Goal: Information Seeking & Learning: Learn about a topic

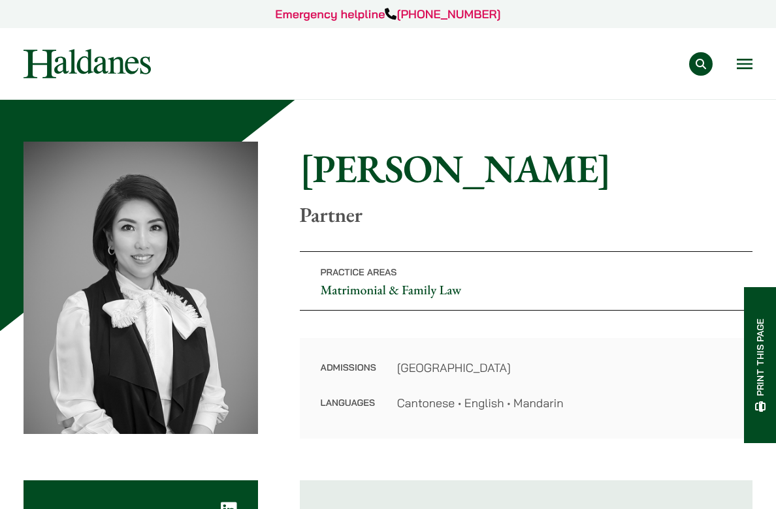
drag, startPoint x: 151, startPoint y: 67, endPoint x: 22, endPoint y: 65, distance: 129.3
click at [22, 65] on div "Practice Areas Antitrust and Competition Law Civil Litigation & Dispute Resolut…" at bounding box center [387, 63] width 751 height 29
click at [737, 61] on button "Open menu" at bounding box center [745, 64] width 16 height 10
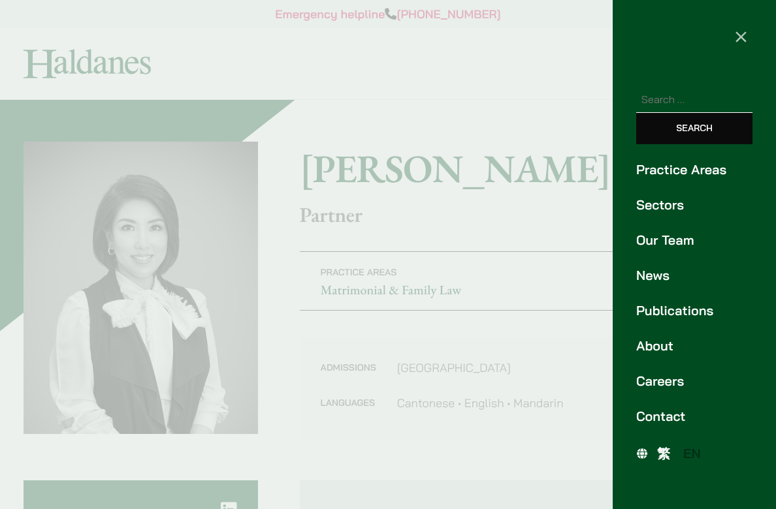
click at [668, 241] on link "Our Team" at bounding box center [694, 241] width 116 height 20
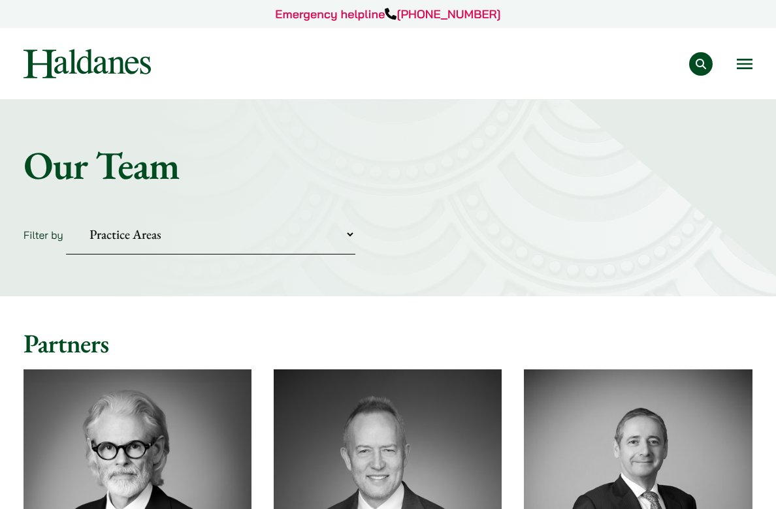
click at [90, 61] on img at bounding box center [87, 63] width 127 height 29
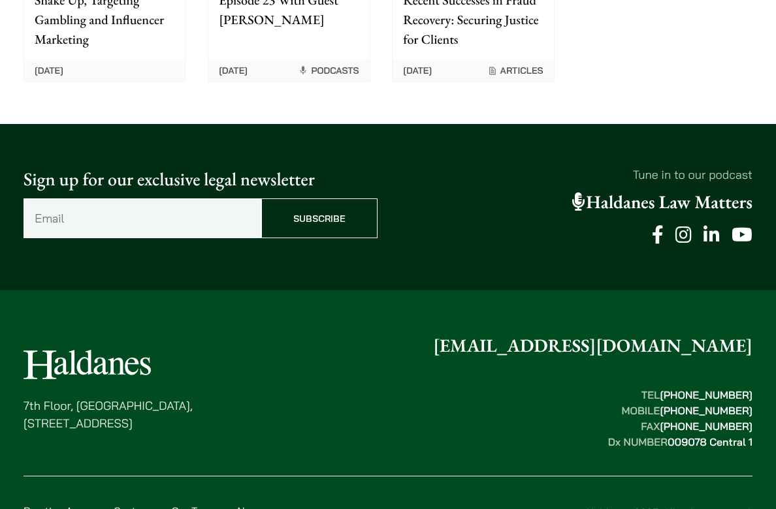
scroll to position [3446, 0]
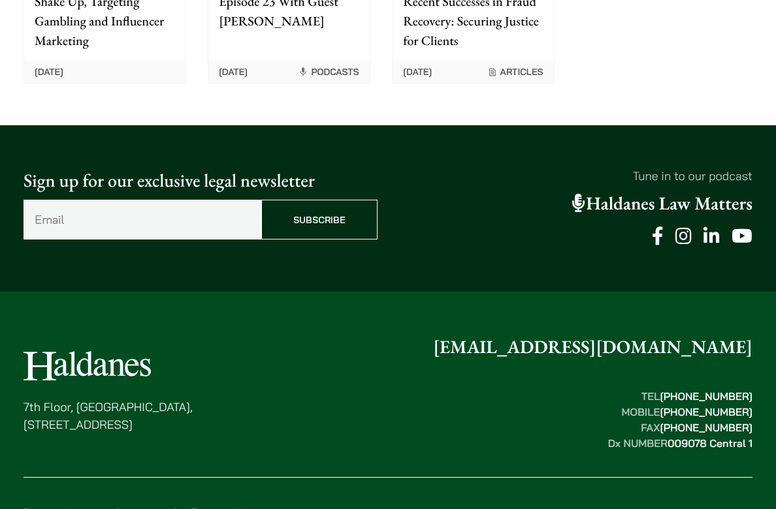
click at [687, 192] on link "Haldanes Law Matters" at bounding box center [662, 204] width 180 height 24
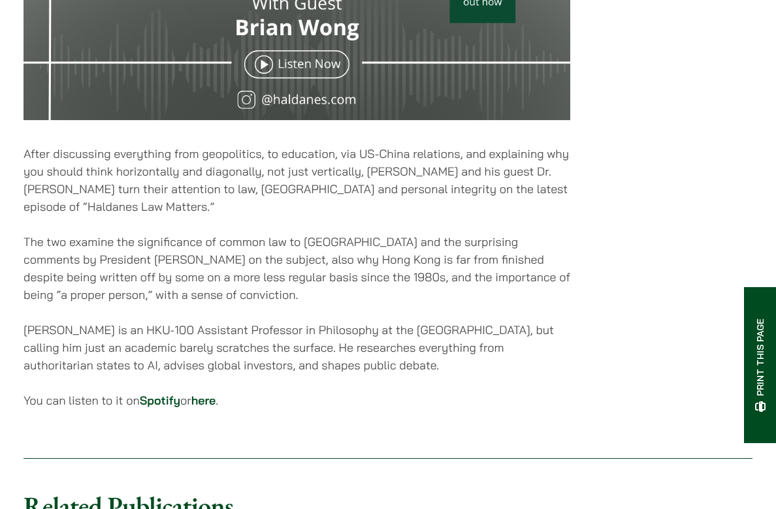
scroll to position [556, 0]
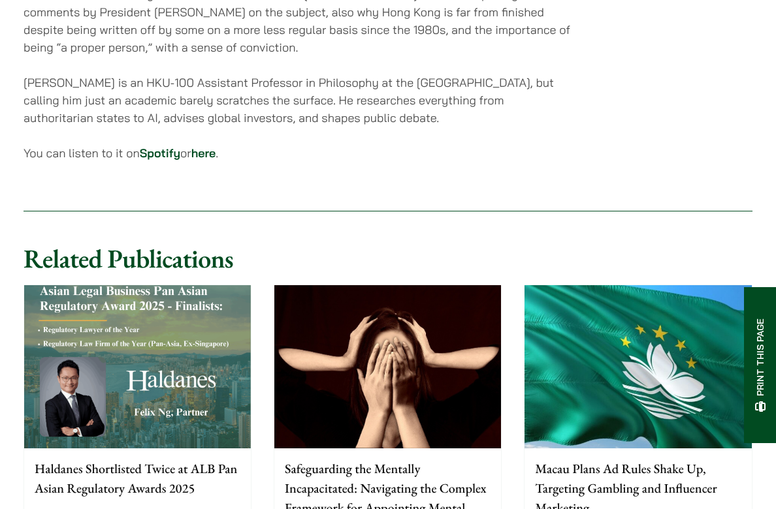
scroll to position [931, 0]
click at [210, 154] on link "here" at bounding box center [203, 153] width 25 height 15
